Goal: Communication & Community: Share content

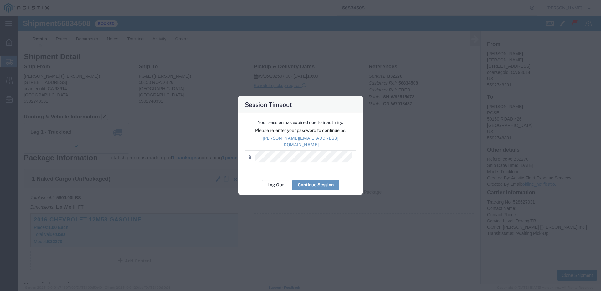
click at [280, 182] on button "Log Out" at bounding box center [275, 185] width 27 height 10
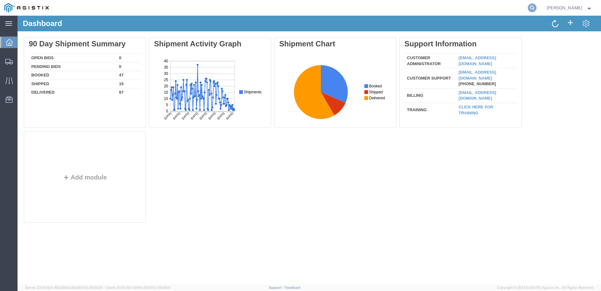
click at [536, 8] on icon at bounding box center [531, 7] width 9 height 9
click at [416, 8] on input "search" at bounding box center [432, 7] width 190 height 15
paste input "3501345093-Crane"
type input "3501345093-Crane"
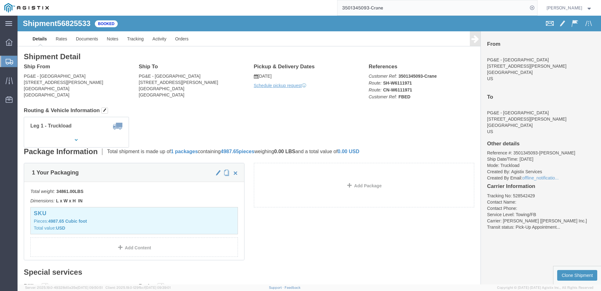
click span
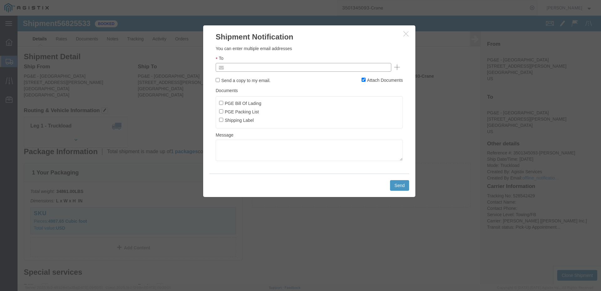
click input "text"
type input "ewheeler@epplerinc.com"
click input "PGE Bill Of Lading"
checkbox input "true"
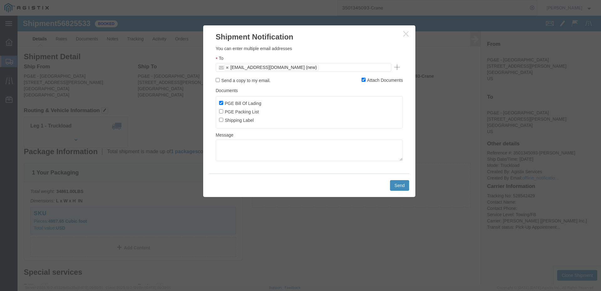
click button "Send"
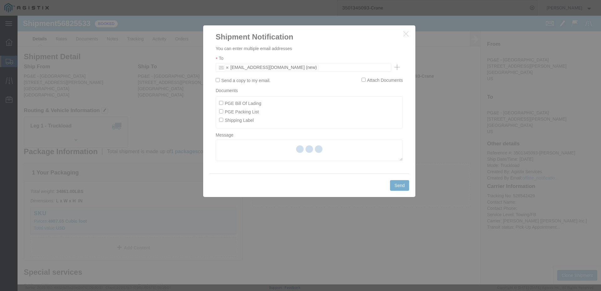
checkbox input "false"
